Goal: Communication & Community: Answer question/provide support

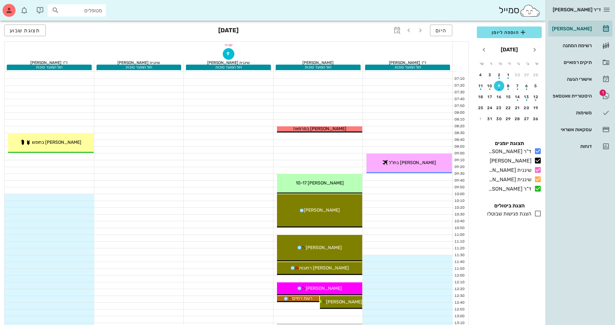
scroll to position [260, 0]
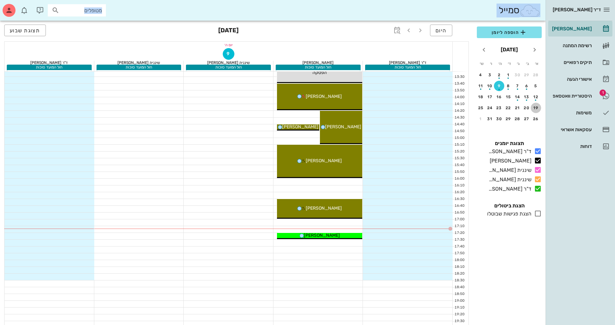
click at [538, 106] on div "19" at bounding box center [536, 108] width 10 height 5
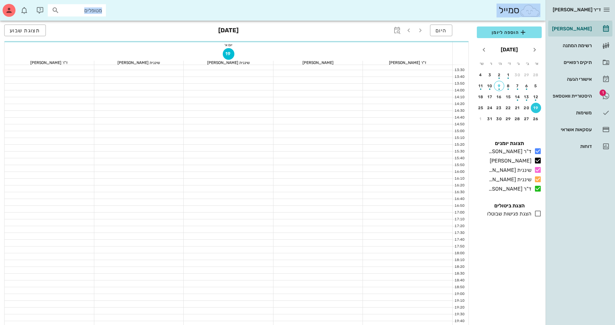
scroll to position [253, 0]
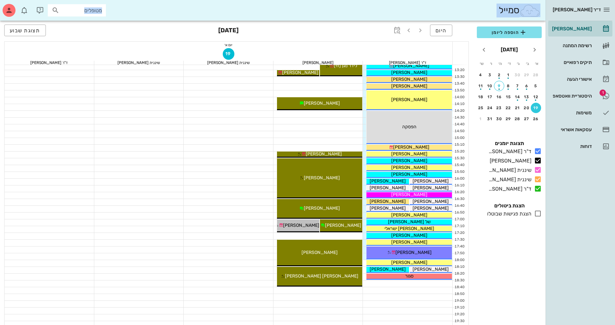
click at [537, 213] on icon at bounding box center [538, 214] width 8 height 8
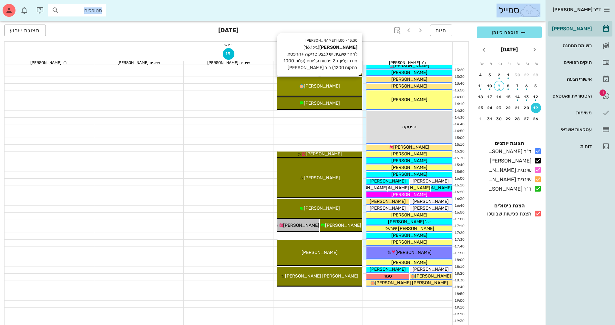
click at [313, 91] on div "13:30 - 14:00 [PERSON_NAME] [PERSON_NAME] (גיל 16.1 ) לאחר שיננית יש לבצע סריקה…" at bounding box center [320, 87] width 86 height 20
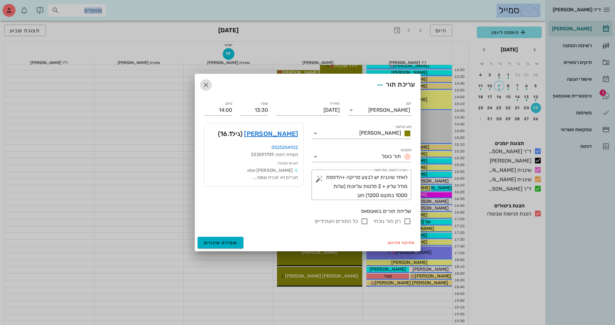
click at [204, 84] on icon "button" at bounding box center [206, 85] width 8 height 8
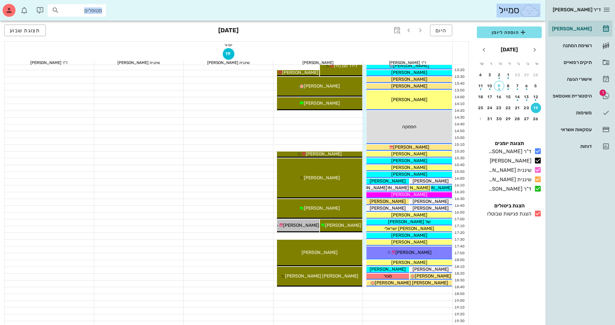
click at [538, 212] on icon at bounding box center [538, 214] width 8 height 8
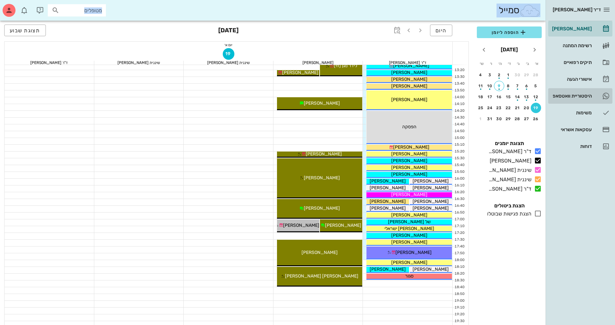
click at [563, 96] on div "היסטוריית וואטסאפ" at bounding box center [571, 95] width 41 height 5
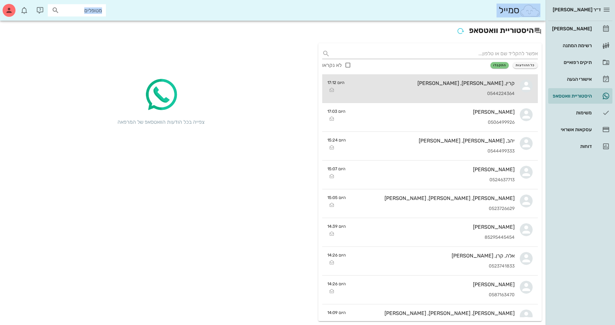
click at [449, 84] on div "קרין, [PERSON_NAME], [PERSON_NAME]" at bounding box center [432, 83] width 165 height 6
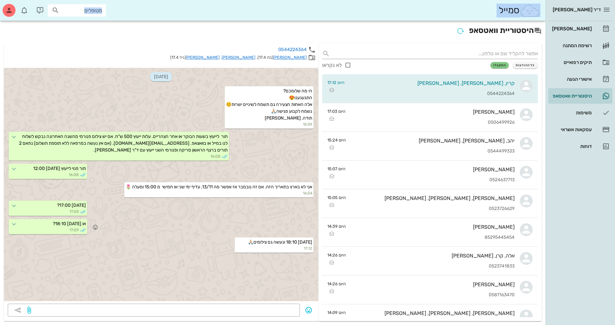
click at [223, 235] on div "או [DATE] 18:10? 17:09" at bounding box center [161, 227] width 315 height 18
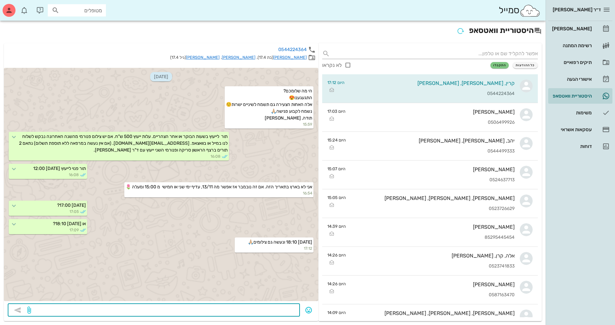
click at [277, 309] on textarea at bounding box center [164, 311] width 264 height 10
type textarea "מה השם של [PERSON_NAME]?"
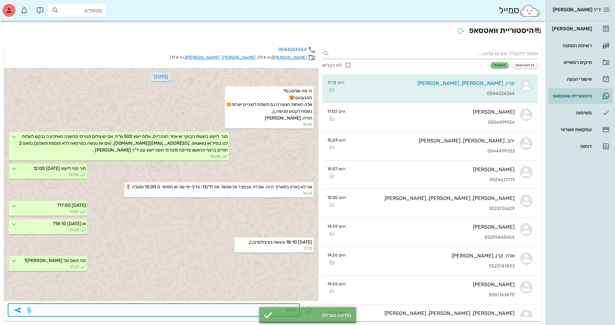
type textarea "הילדה"
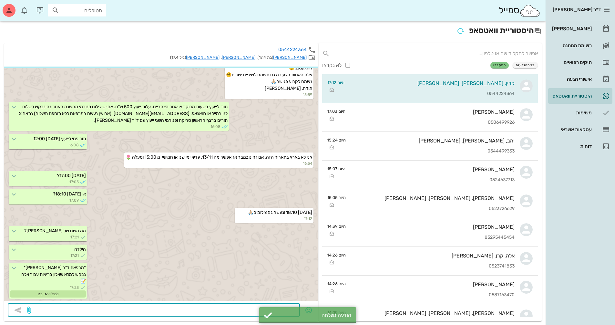
scroll to position [48, 0]
